Goal: Information Seeking & Learning: Learn about a topic

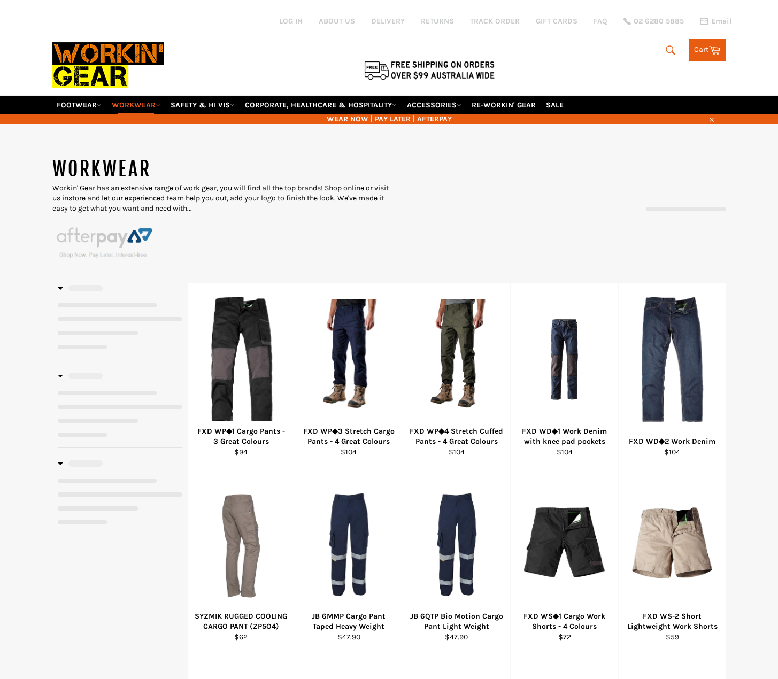
click at [140, 98] on link "WORKWEAR" at bounding box center [135, 105] width 57 height 19
select select "******"
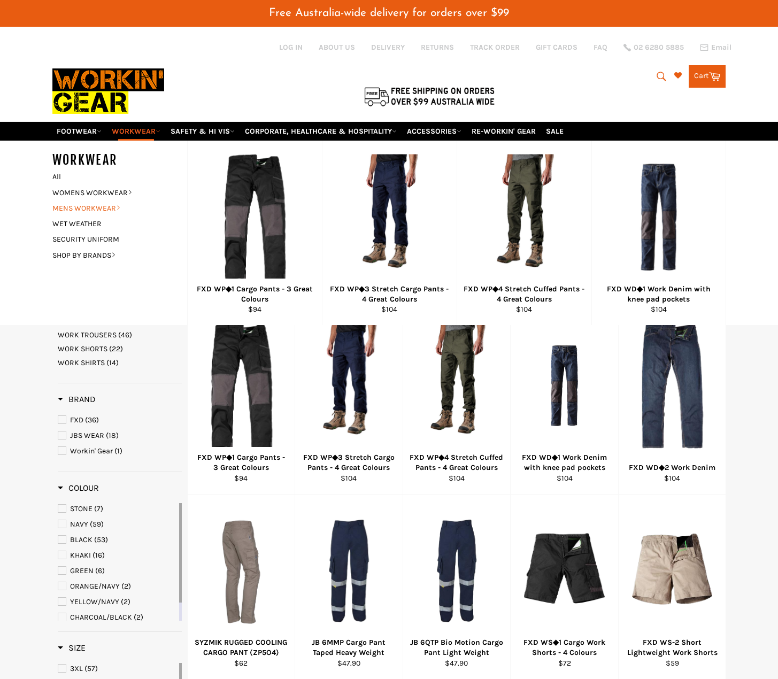
click at [103, 207] on link "MENS WORKWEAR" at bounding box center [111, 209] width 129 height 16
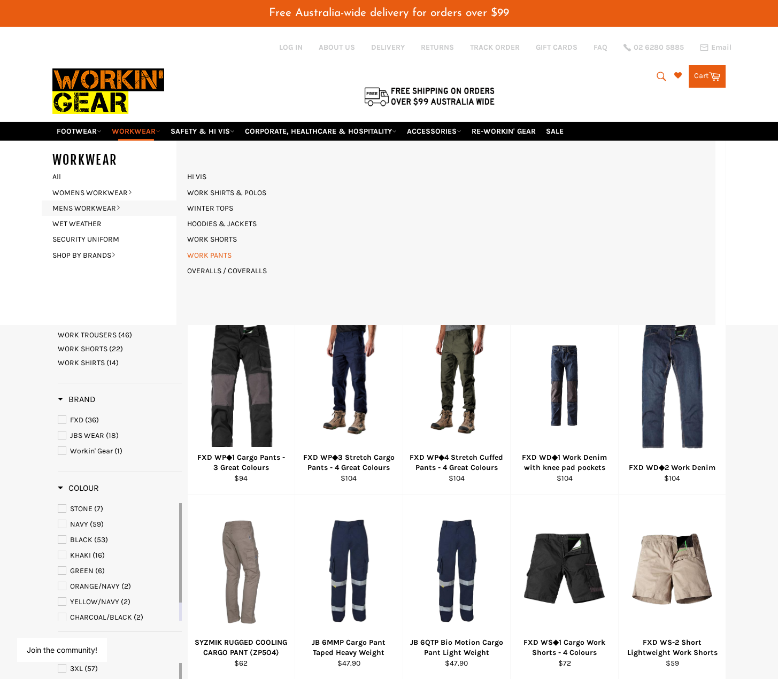
click at [214, 255] on link "WORK PANTS" at bounding box center [209, 256] width 55 height 16
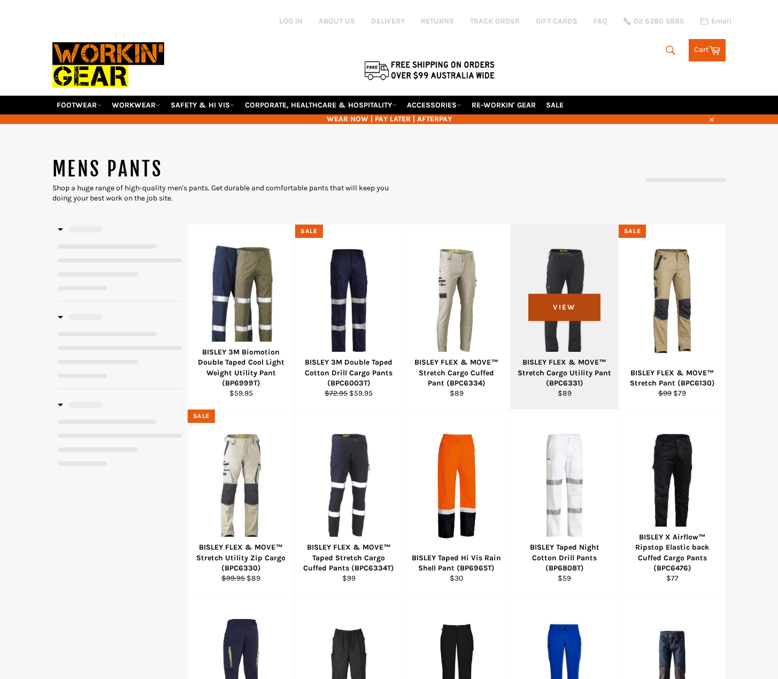
select select "**********"
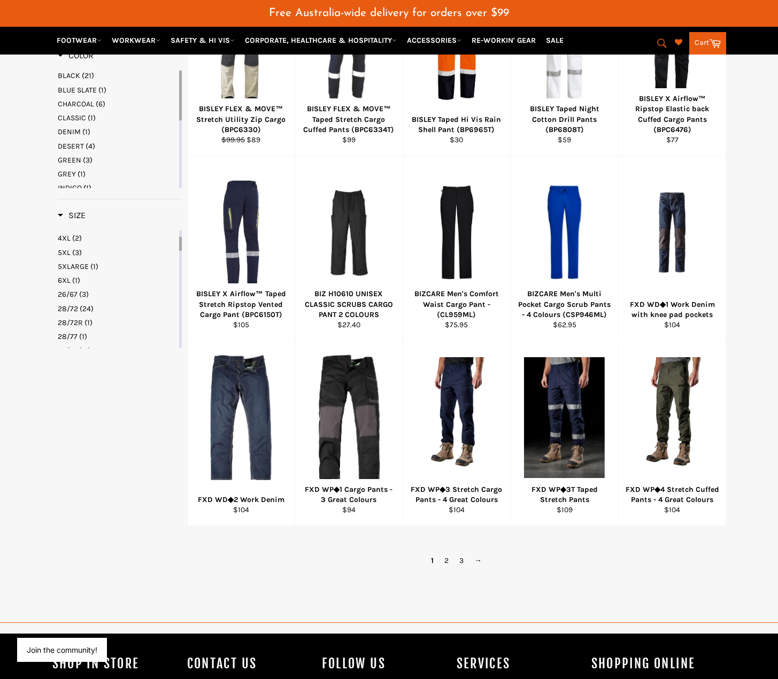
scroll to position [482, 0]
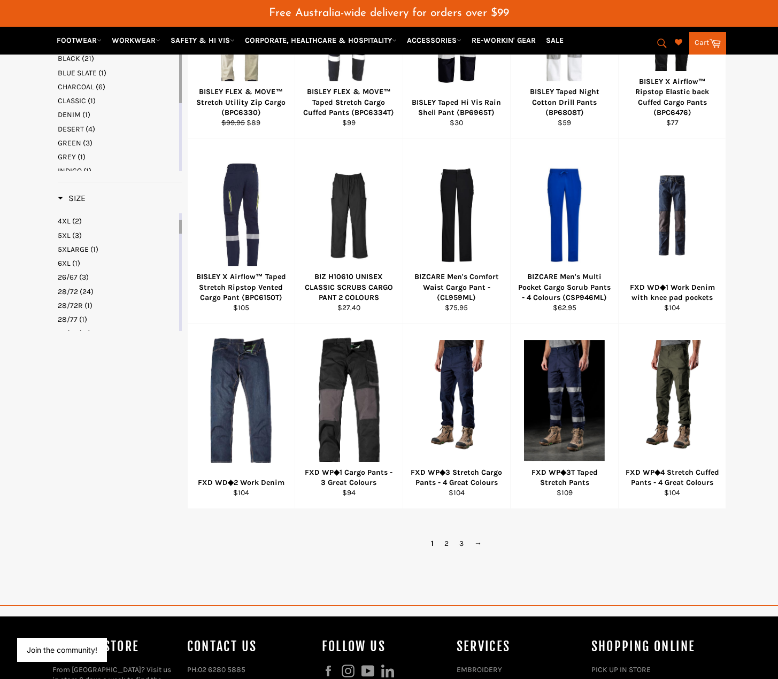
click at [75, 112] on span "DENIM" at bounding box center [69, 114] width 23 height 9
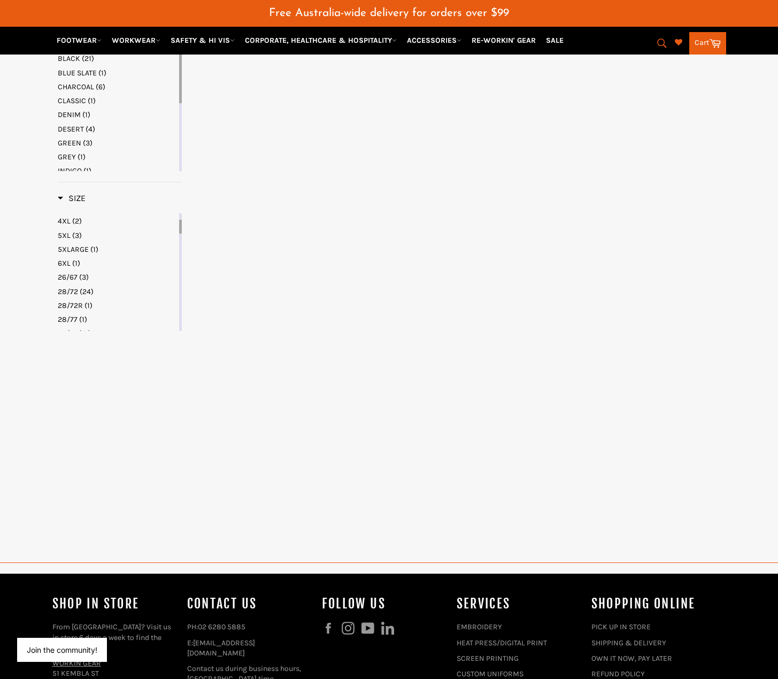
select select "**********"
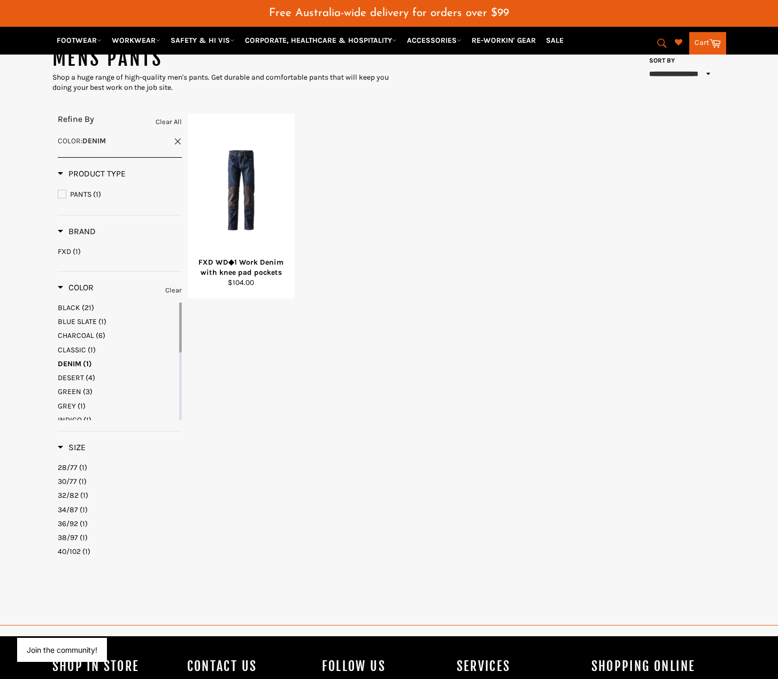
scroll to position [71, 0]
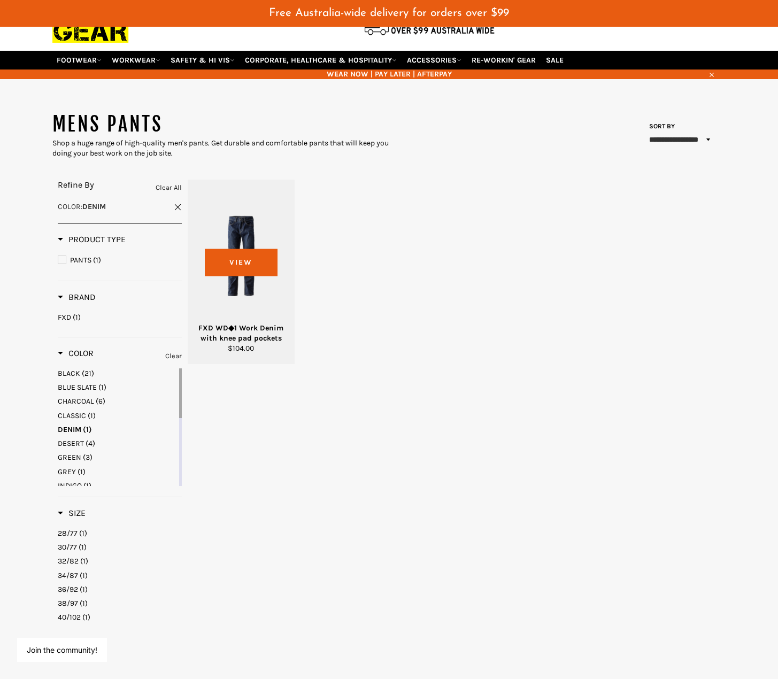
click at [257, 283] on div at bounding box center [241, 256] width 81 height 126
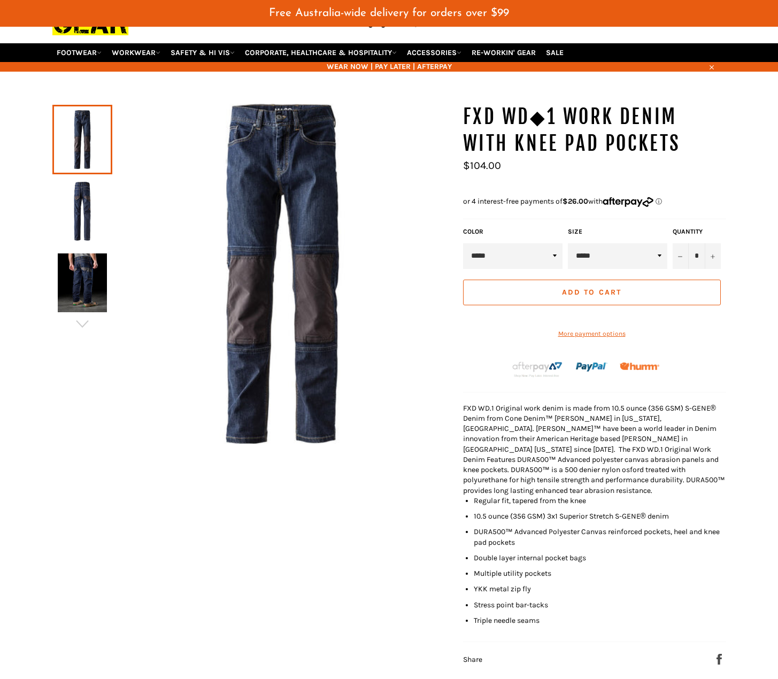
scroll to position [26, 0]
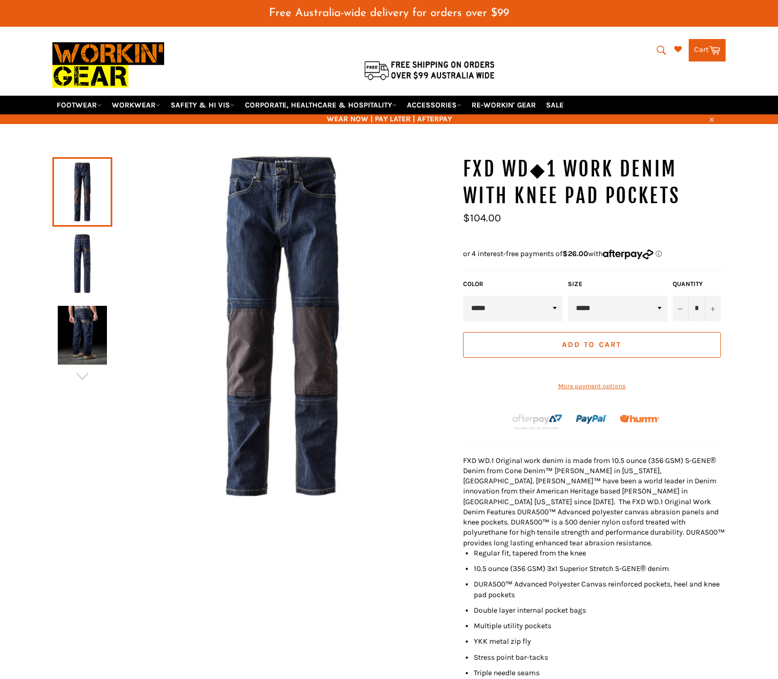
click at [91, 351] on img at bounding box center [82, 335] width 49 height 59
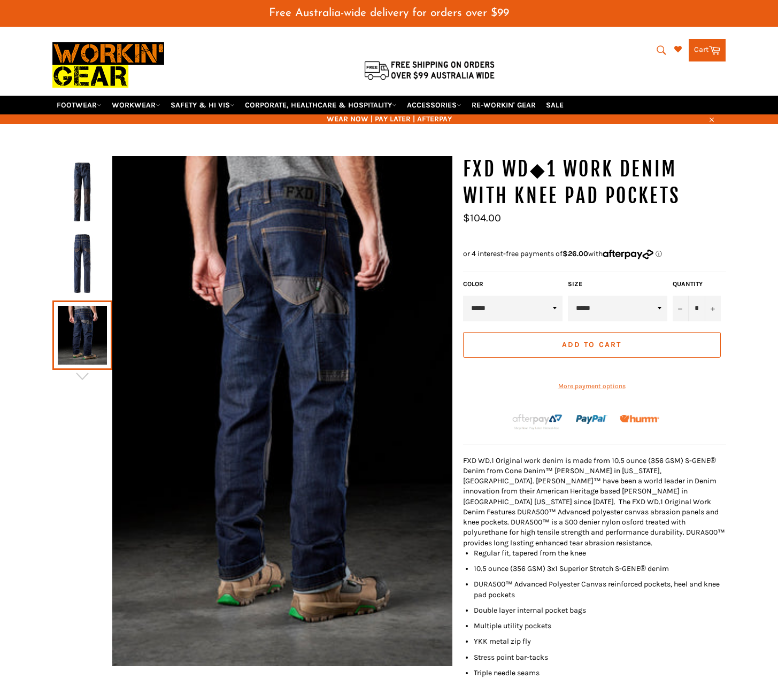
click at [87, 240] on img at bounding box center [82, 263] width 49 height 59
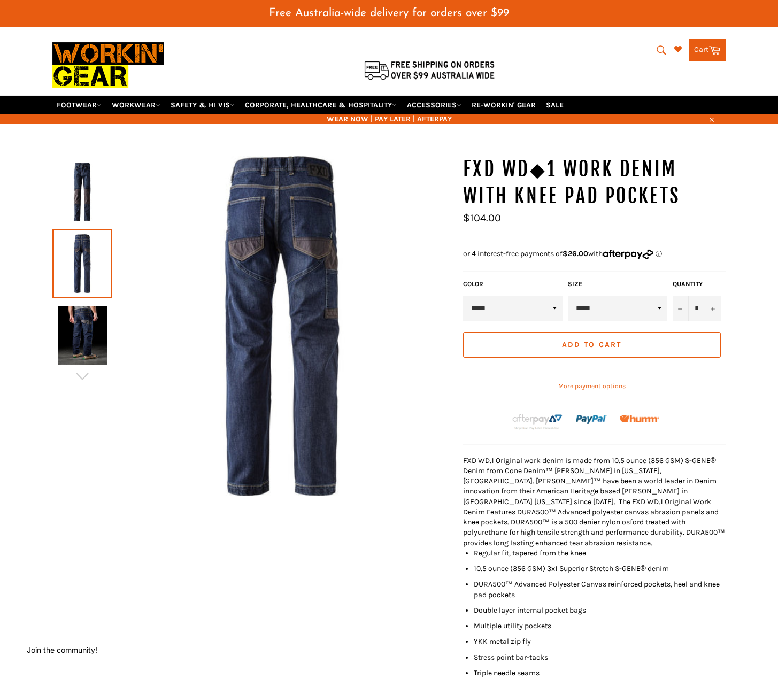
click at [93, 192] on img at bounding box center [82, 192] width 49 height 59
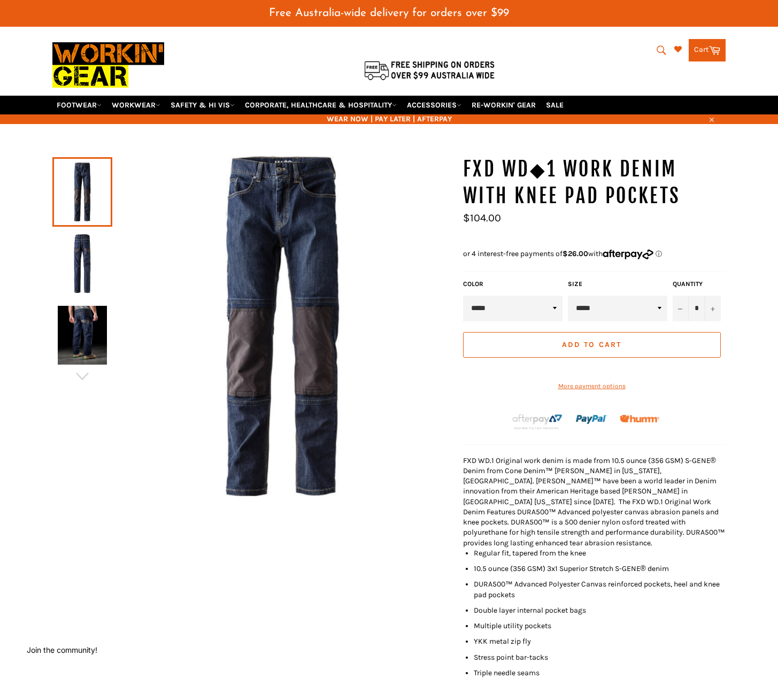
click at [82, 319] on img at bounding box center [82, 335] width 49 height 59
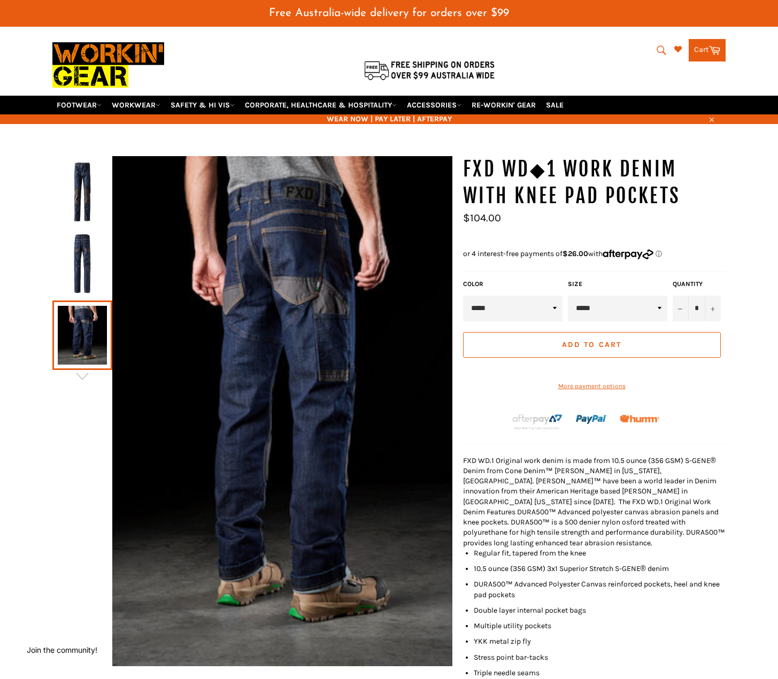
click at [86, 256] on img at bounding box center [82, 263] width 49 height 59
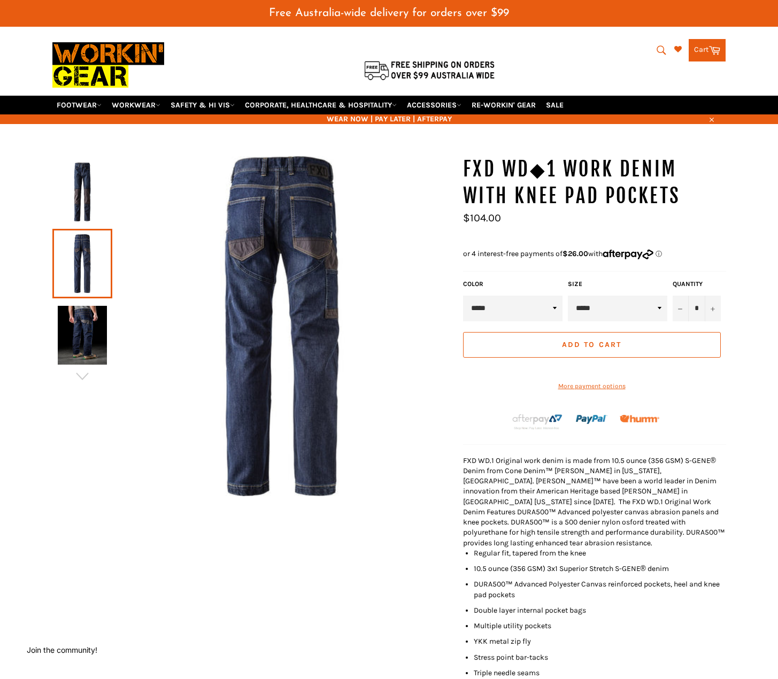
drag, startPoint x: 89, startPoint y: 215, endPoint x: 91, endPoint y: 179, distance: 36.4
click at [90, 213] on img at bounding box center [82, 192] width 49 height 59
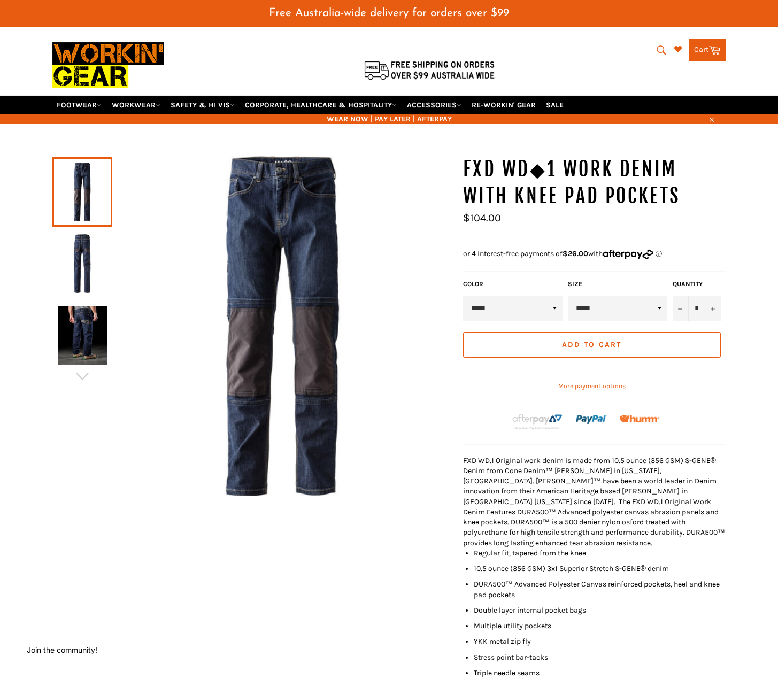
click at [90, 171] on link at bounding box center [82, 192] width 60 height 70
click at [109, 255] on link at bounding box center [82, 264] width 60 height 70
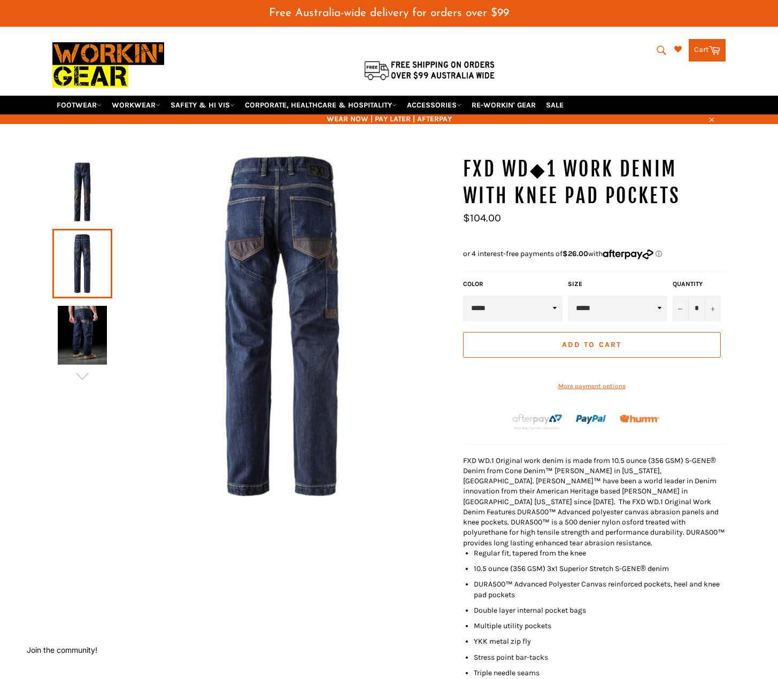
click at [92, 305] on link at bounding box center [82, 336] width 60 height 70
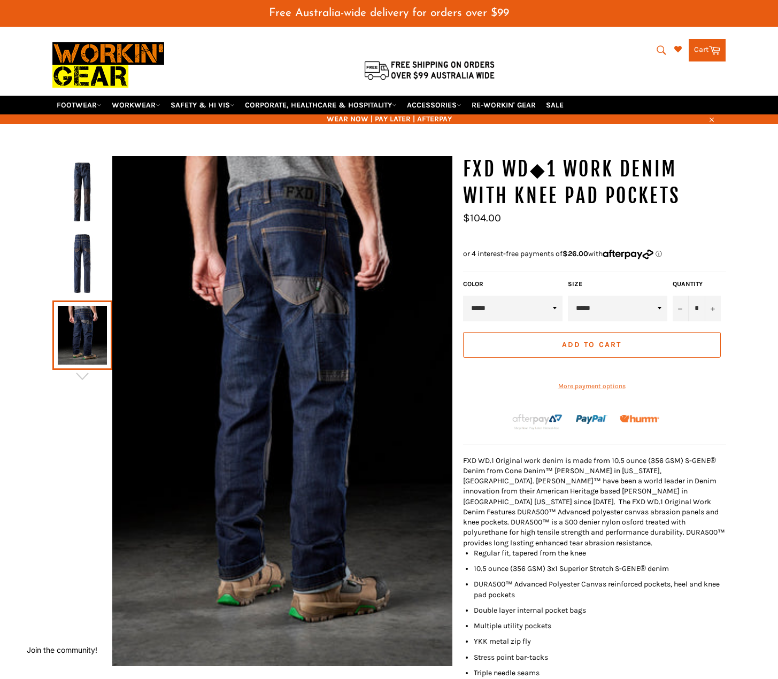
click at [90, 354] on link at bounding box center [82, 336] width 60 height 70
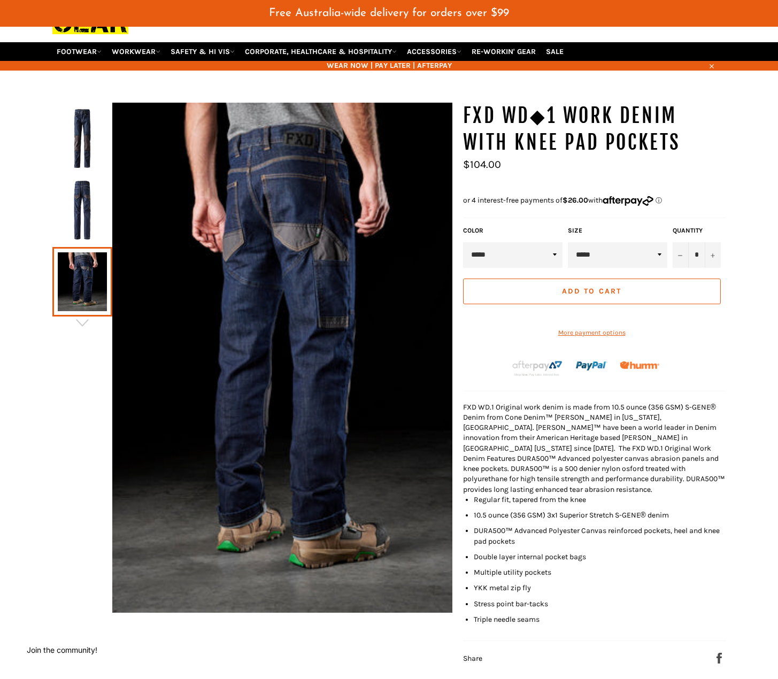
scroll to position [0, 0]
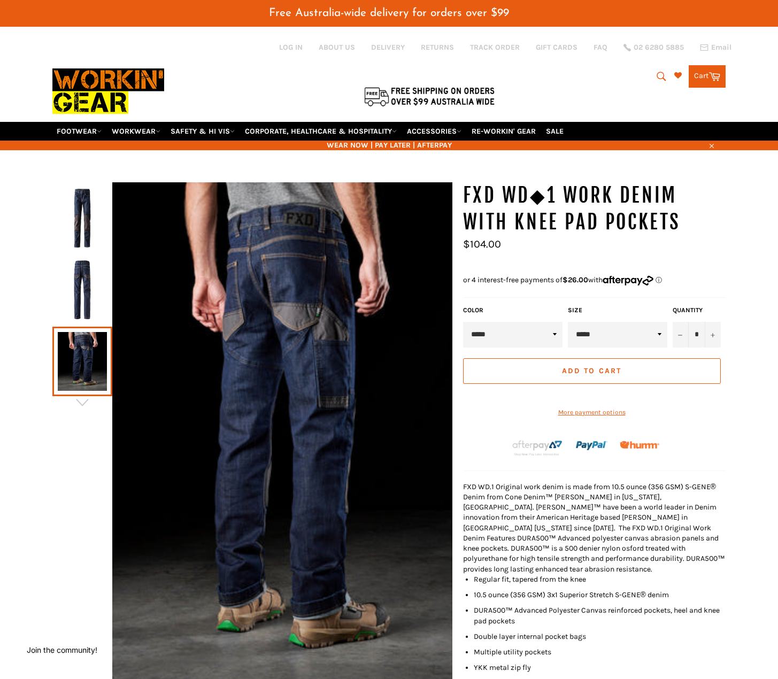
drag, startPoint x: 90, startPoint y: 283, endPoint x: 90, endPoint y: 275, distance: 8.0
click at [90, 282] on img at bounding box center [82, 289] width 49 height 59
click at [84, 228] on img at bounding box center [82, 218] width 49 height 59
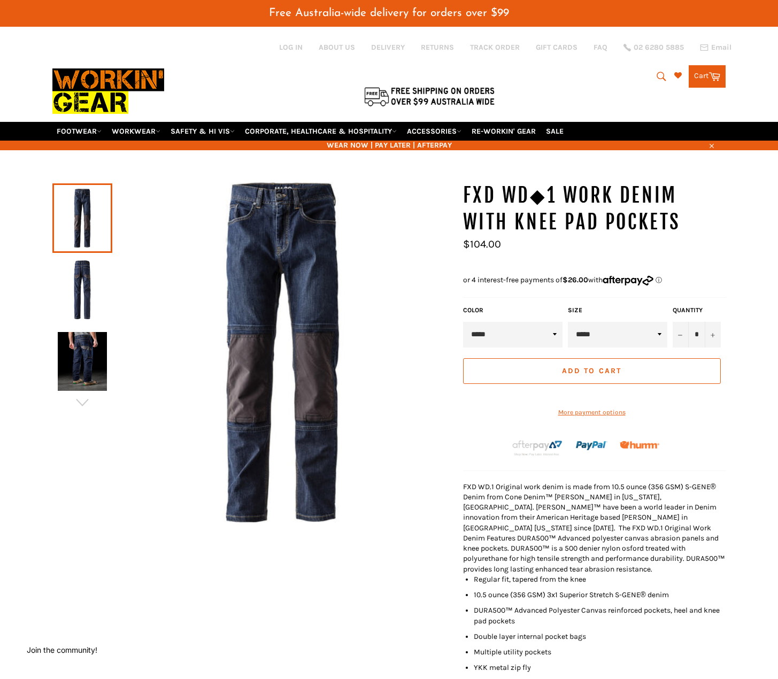
click at [298, 331] on img at bounding box center [282, 352] width 340 height 340
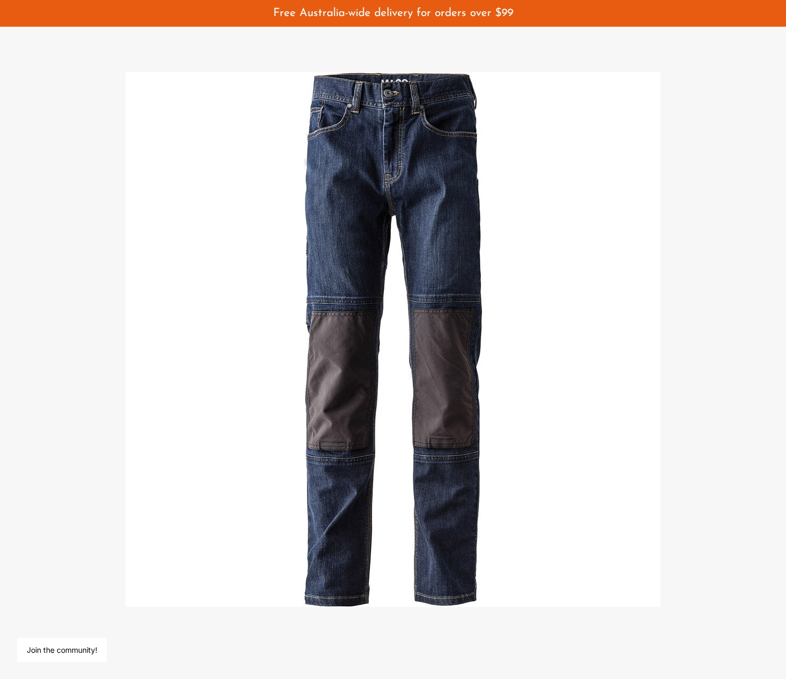
click at [696, 51] on div at bounding box center [393, 339] width 786 height 679
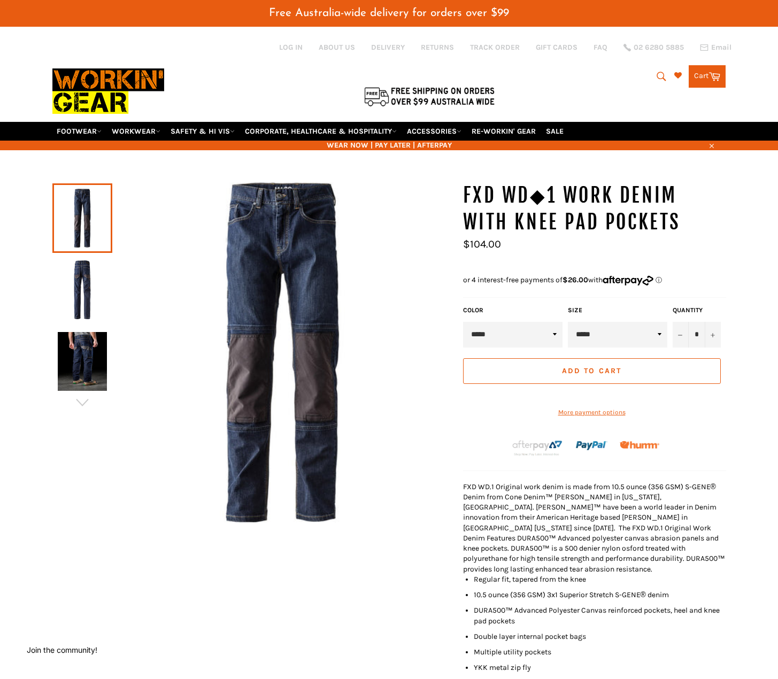
drag, startPoint x: 465, startPoint y: 245, endPoint x: 520, endPoint y: 244, distance: 54.5
click at [519, 244] on ul "Sale Regular price $104.00" at bounding box center [594, 252] width 263 height 26
click at [520, 244] on ul "Sale Regular price $104.00" at bounding box center [594, 252] width 263 height 26
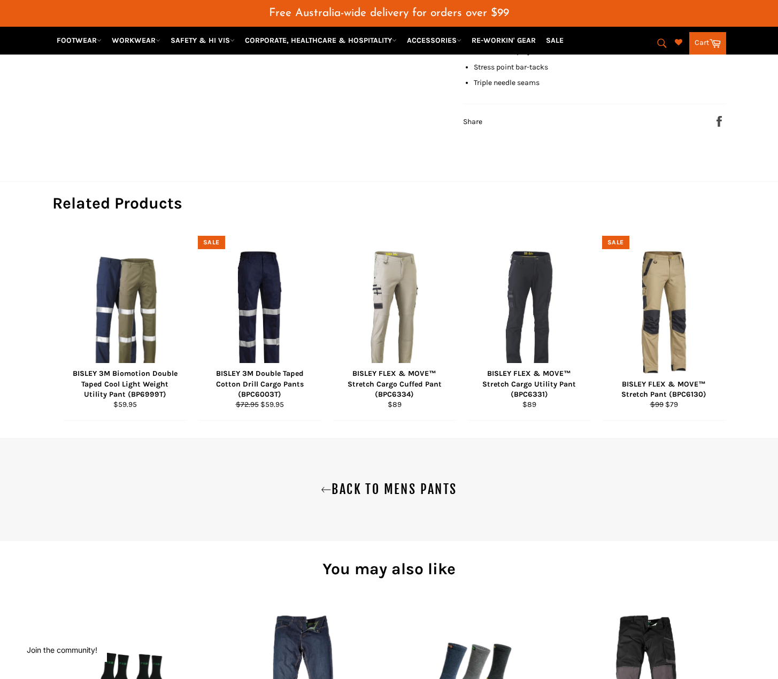
scroll to position [642, 0]
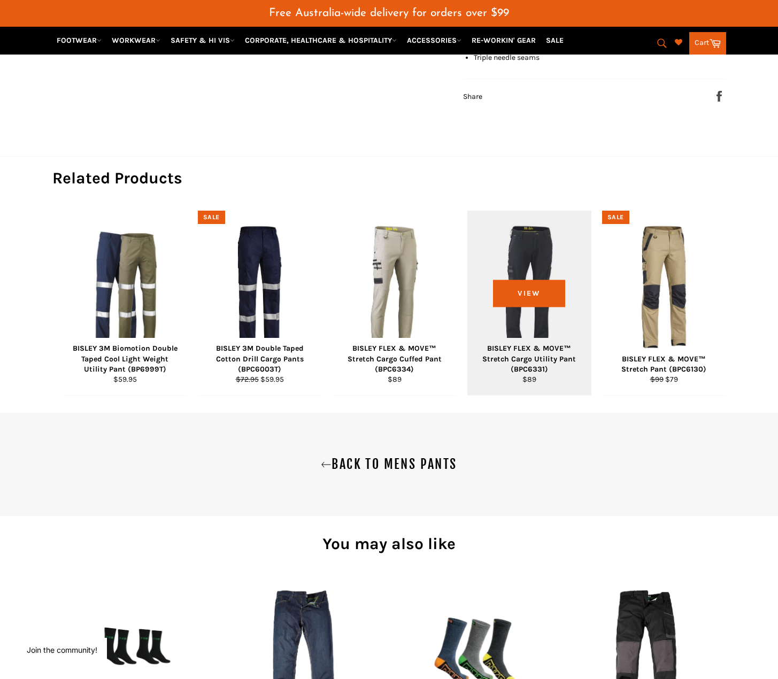
click at [558, 364] on div "BISLEY FLEX & MOVE™ Stretch Cargo Utility Pant (BPC6331)" at bounding box center [529, 358] width 111 height 31
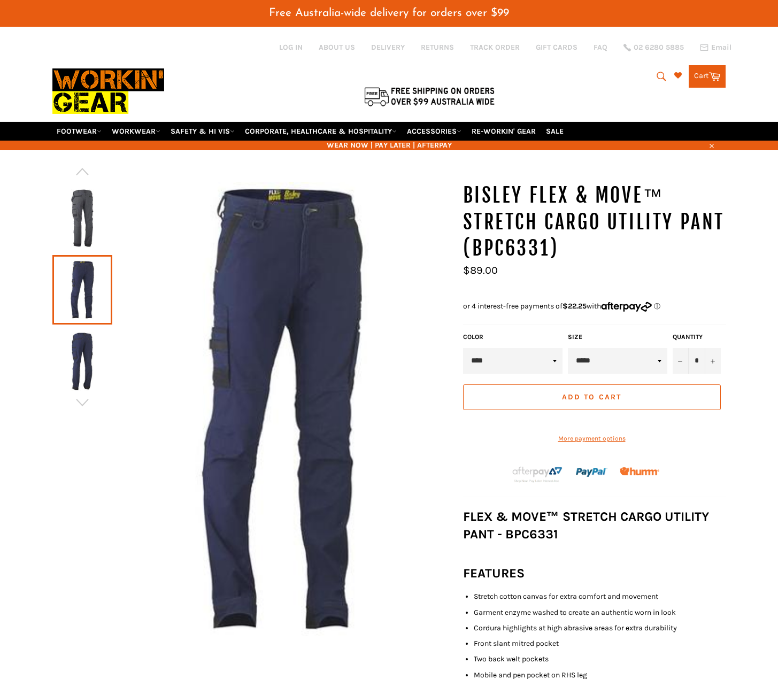
scroll to position [28, 0]
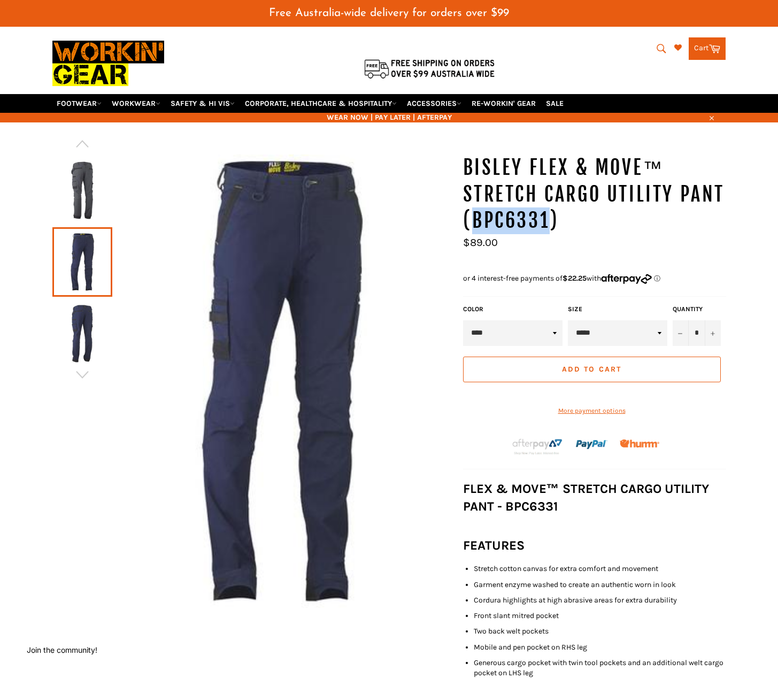
drag, startPoint x: 475, startPoint y: 215, endPoint x: 550, endPoint y: 216, distance: 74.9
click at [550, 216] on h1 "BISLEY FLEX & MOVE™ Stretch Cargo Utility Pant (BPC6331)" at bounding box center [594, 195] width 263 height 80
copy h1 "BPC6331"
